Goal: Communication & Community: Answer question/provide support

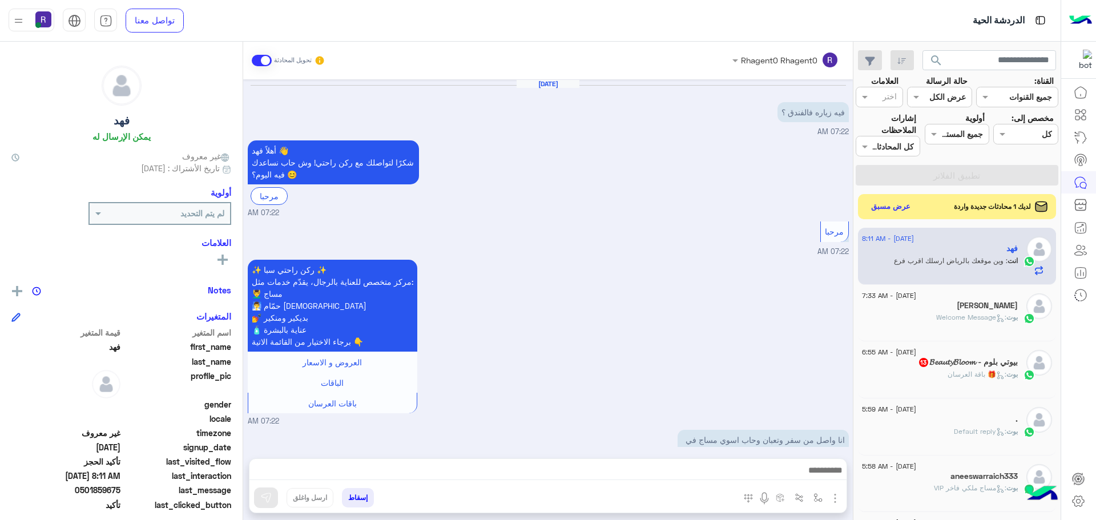
scroll to position [195, 0]
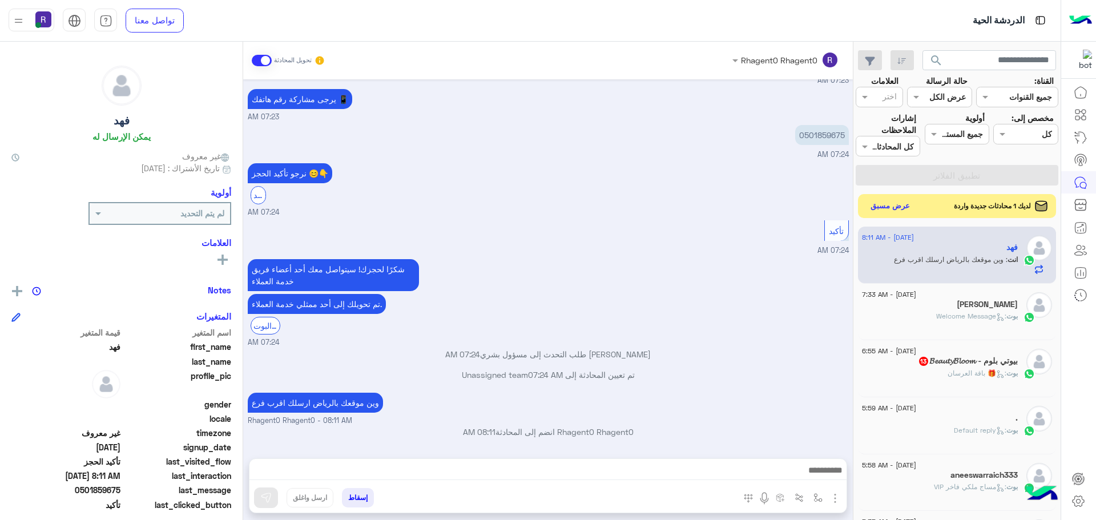
click at [898, 203] on button "عرض مسبق" at bounding box center [890, 206] width 48 height 15
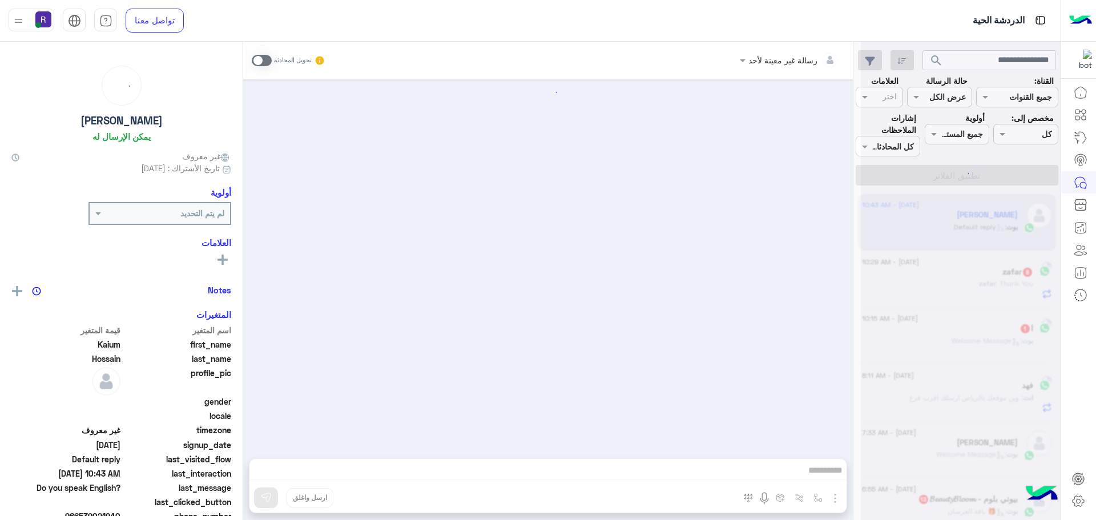
scroll to position [10, 0]
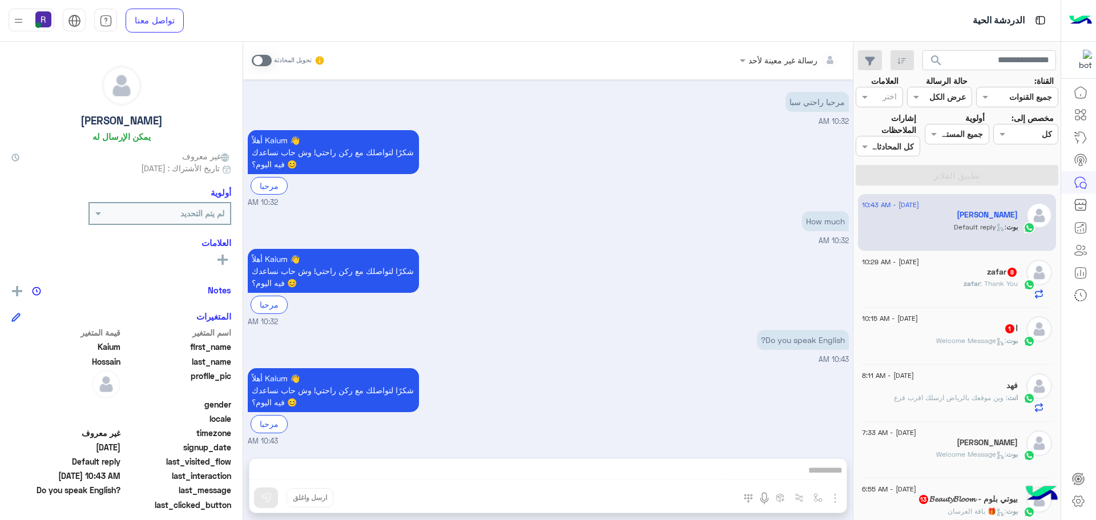
click at [924, 288] on div "zafar : Thank You" at bounding box center [940, 288] width 156 height 20
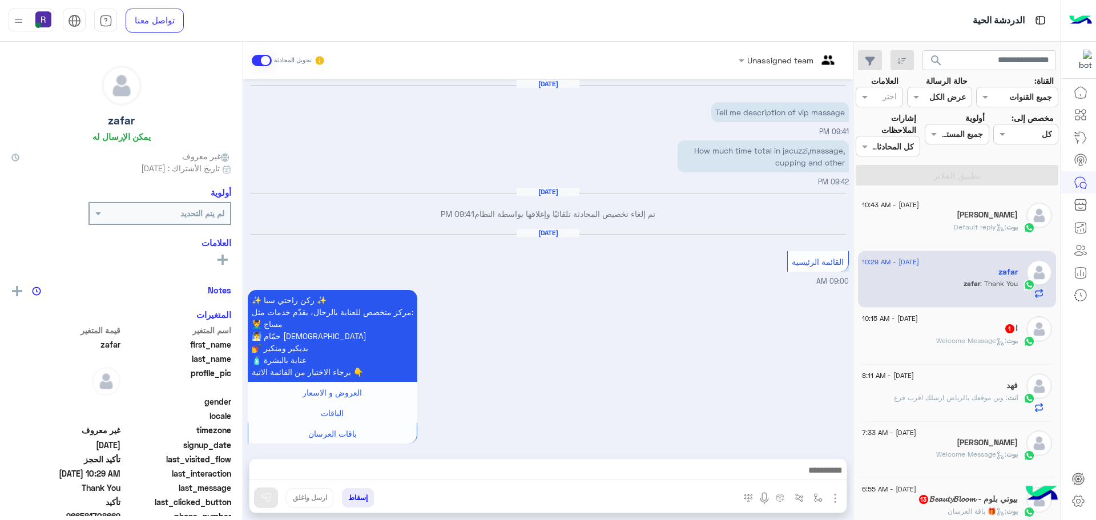
scroll to position [860, 0]
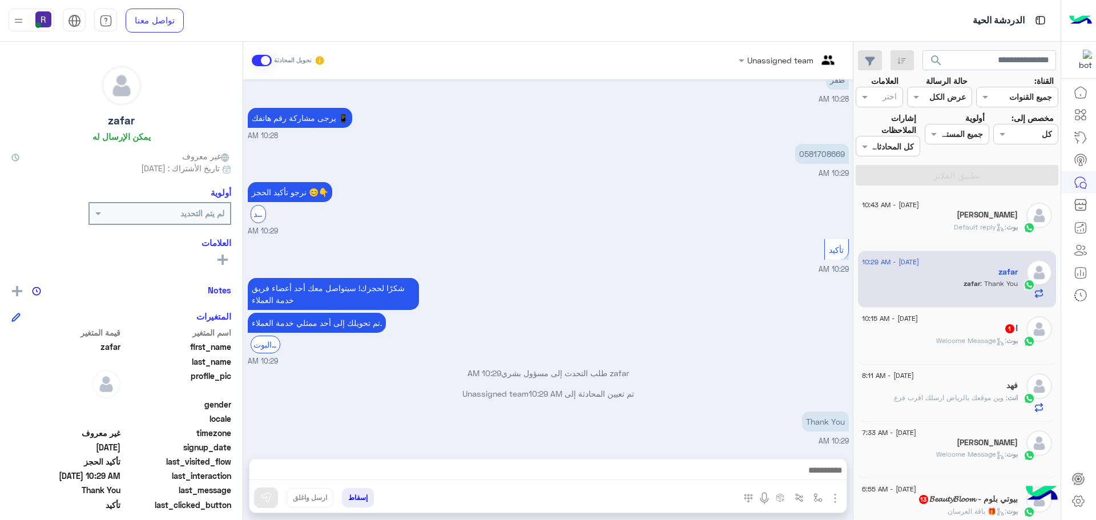
click at [930, 332] on div "ا 1" at bounding box center [940, 330] width 156 height 12
